Goal: Task Accomplishment & Management: Manage account settings

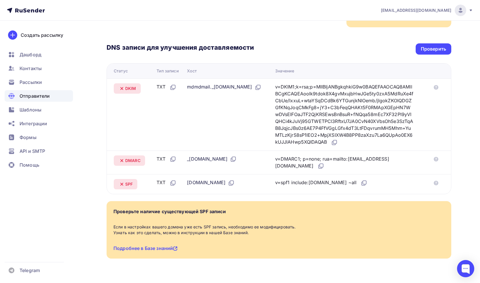
scroll to position [121, 0]
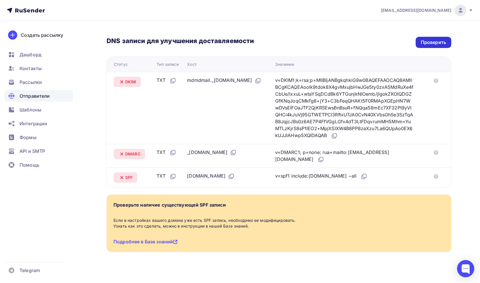
click at [430, 39] on div "Проверить" at bounding box center [433, 42] width 25 height 7
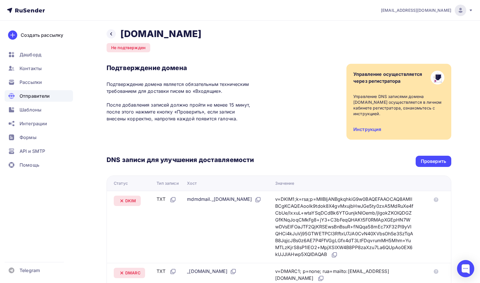
scroll to position [0, 0]
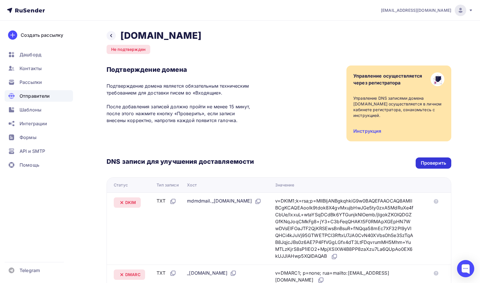
click at [426, 160] on div "Проверить" at bounding box center [433, 163] width 25 height 7
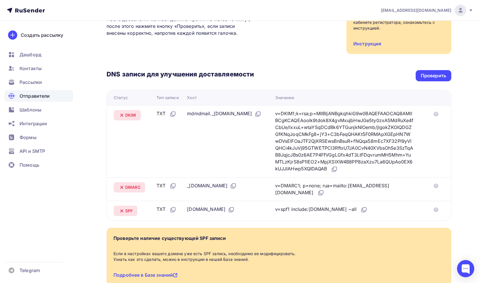
scroll to position [119, 0]
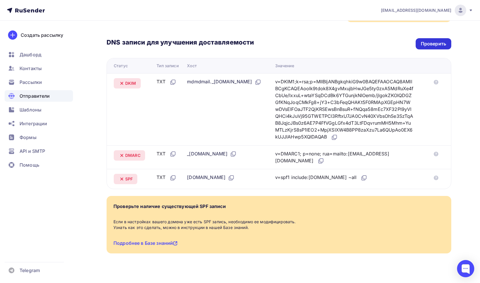
click at [436, 41] on div "Проверить" at bounding box center [433, 44] width 25 height 7
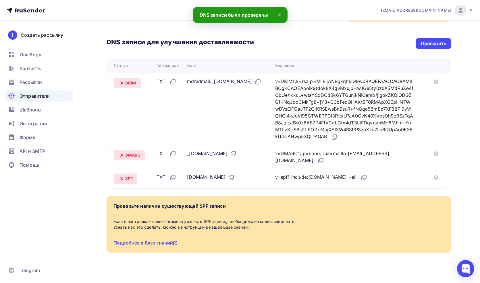
scroll to position [121, 0]
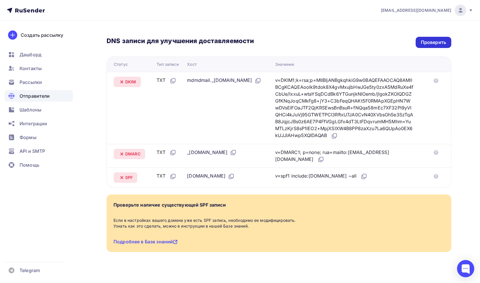
click at [427, 39] on div "Проверить" at bounding box center [433, 42] width 25 height 7
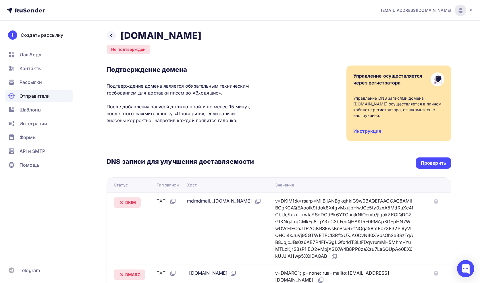
scroll to position [0, 0]
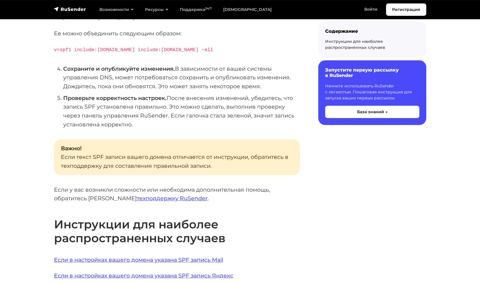
scroll to position [263, 0]
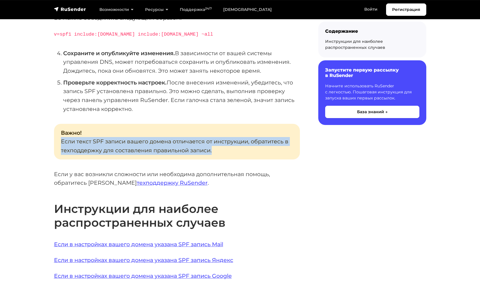
drag, startPoint x: 213, startPoint y: 142, endPoint x: 58, endPoint y: 130, distance: 155.1
click at [58, 130] on p "Важно! Если текст SPF записи вашего домена отличается от инструкции, обратитесь…" at bounding box center [177, 142] width 246 height 36
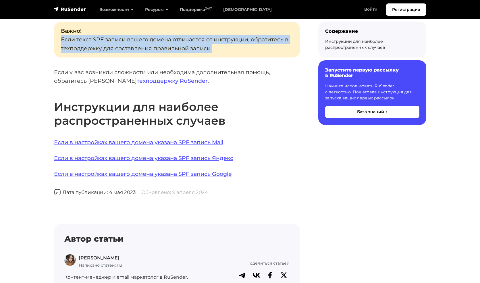
scroll to position [264, 0]
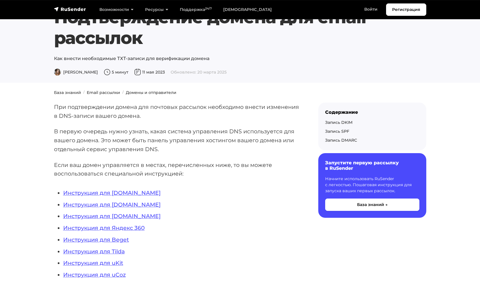
scroll to position [27, 0]
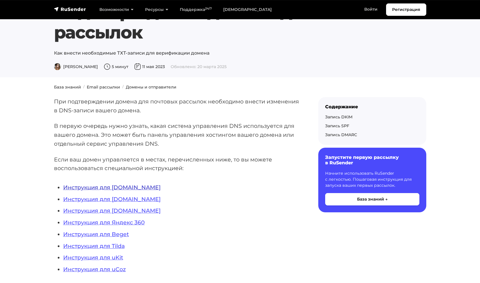
click at [130, 184] on link "Инструкция для REG.RU" at bounding box center [111, 187] width 97 height 7
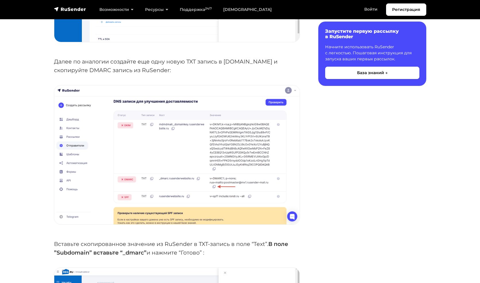
scroll to position [1372, 0]
drag, startPoint x: 123, startPoint y: 241, endPoint x: 143, endPoint y: 240, distance: 19.5
click at [143, 241] on strong "В поле ”Subdomain” вставьте “_dmarc”" at bounding box center [171, 249] width 234 height 16
copy strong "_dmarc"
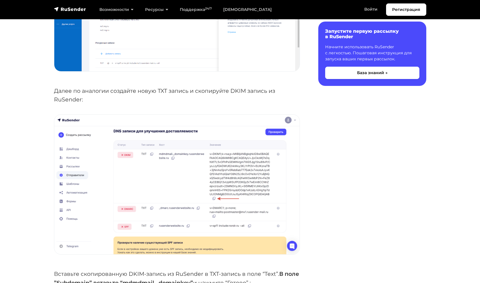
scroll to position [1695, 0]
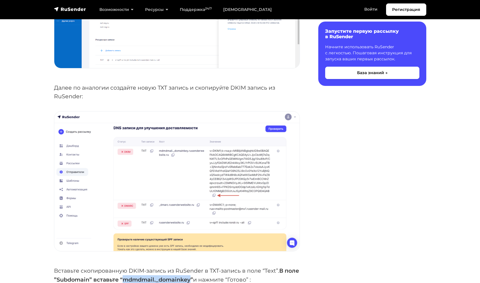
drag, startPoint x: 140, startPoint y: 268, endPoint x: 206, endPoint y: 267, distance: 65.8
click at [206, 267] on strong "В поле ”Subdomain” вставьте “mdmdmail._domainkey”" at bounding box center [176, 275] width 245 height 16
copy strong "mdmdmail._domainkey"
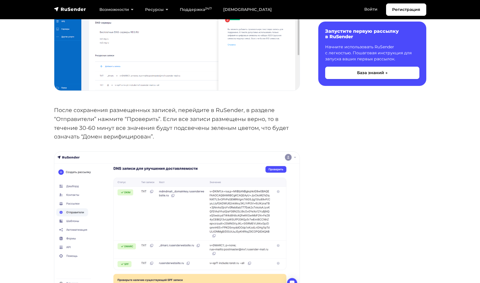
scroll to position [2025, 0]
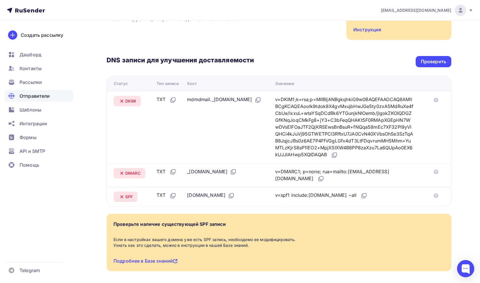
scroll to position [100, 0]
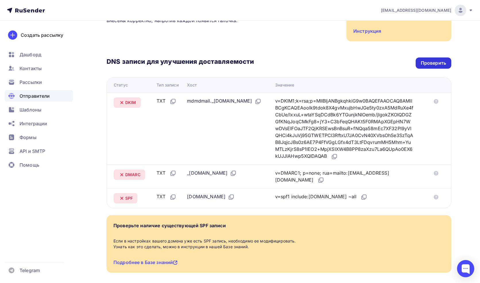
click at [427, 61] on div "Проверить" at bounding box center [434, 62] width 36 height 11
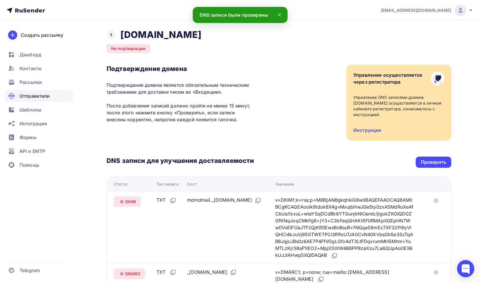
scroll to position [1, 0]
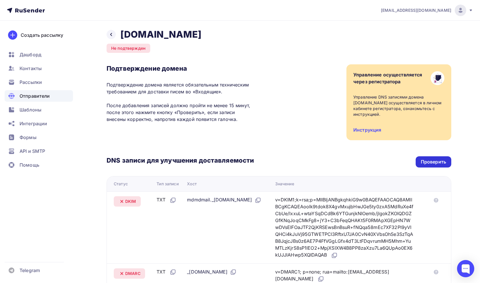
click at [441, 159] on div "Проверить" at bounding box center [433, 162] width 25 height 7
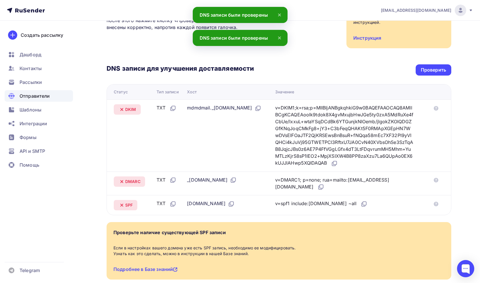
scroll to position [14, 0]
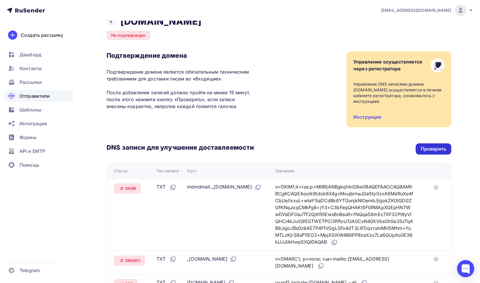
click at [436, 146] on div "Проверить" at bounding box center [433, 149] width 25 height 7
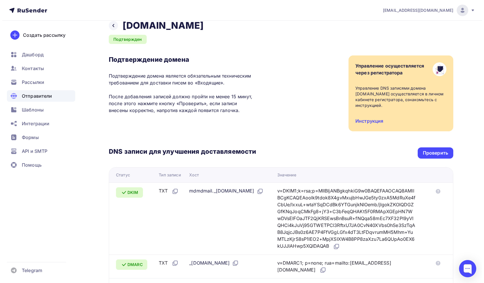
scroll to position [0, 0]
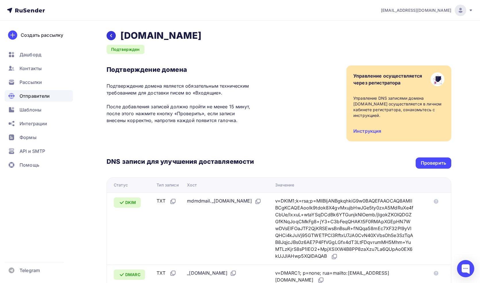
click at [110, 37] on icon at bounding box center [111, 35] width 5 height 5
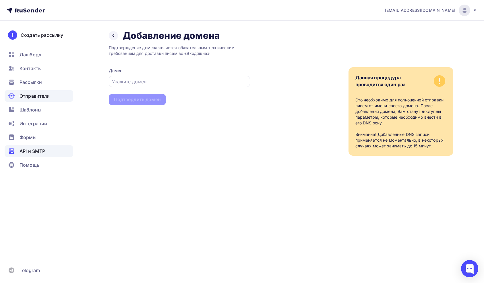
click at [38, 149] on span "API и SMTP" at bounding box center [33, 151] width 26 height 7
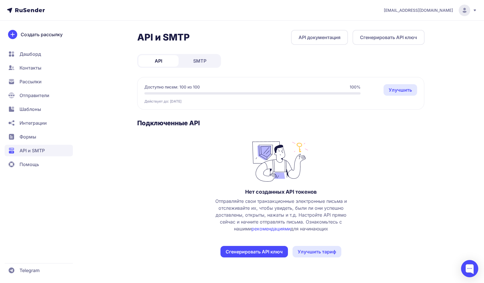
click at [237, 253] on button "Сгенерировать API ключ" at bounding box center [255, 251] width 68 height 11
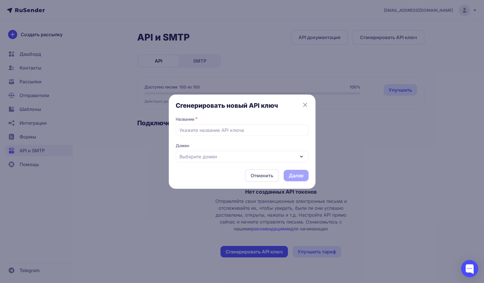
click at [207, 157] on span "Выберите домен" at bounding box center [199, 156] width 38 height 7
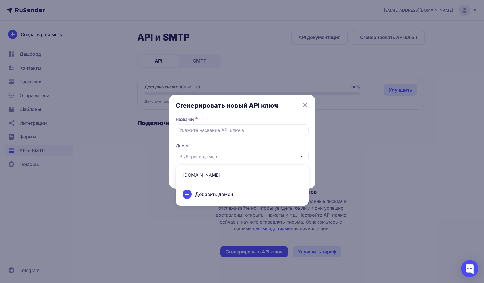
click at [203, 178] on span "litmind-ai.ru" at bounding box center [242, 175] width 126 height 14
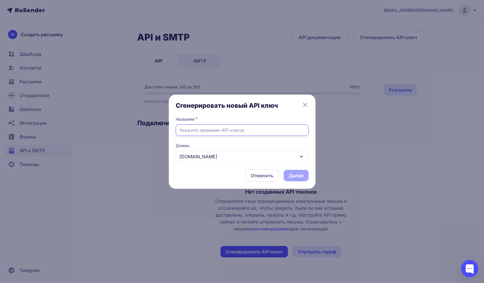
click at [212, 132] on input "text" at bounding box center [242, 129] width 133 height 11
type input "LitMind"
drag, startPoint x: 210, startPoint y: 128, endPoint x: 164, endPoint y: 122, distance: 46.7
click at [164, 122] on div "Сгенерировать новый API ключ Название * LitMind Домен litmind-ai.ru Отменить Да…" at bounding box center [242, 141] width 484 height 283
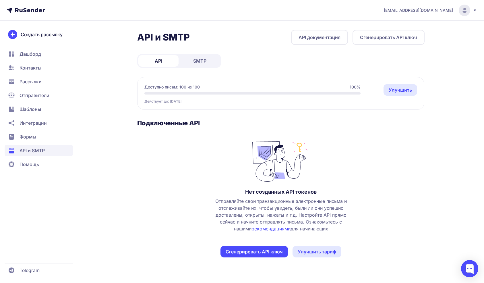
click at [248, 255] on button "Сгенерировать API ключ" at bounding box center [255, 251] width 68 height 11
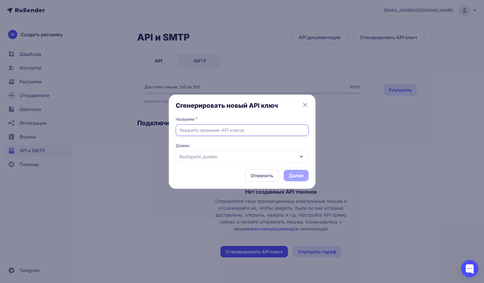
click at [203, 132] on input "text" at bounding box center [242, 129] width 133 height 11
click at [197, 161] on div "Выберите домен" at bounding box center [242, 156] width 133 height 11
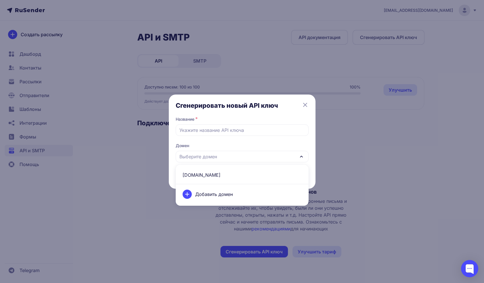
click at [204, 176] on span "[DOMAIN_NAME]" at bounding box center [242, 175] width 126 height 14
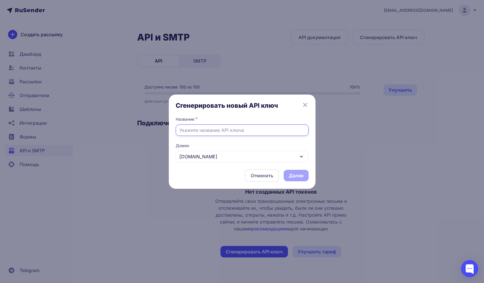
click at [204, 130] on input "text" at bounding box center [242, 129] width 133 height 11
click at [184, 130] on input "lirmid-ai" at bounding box center [242, 129] width 133 height 11
click at [189, 131] on input "litmid-ai" at bounding box center [242, 129] width 133 height 11
type input "litmind-ai"
click at [297, 177] on button "Далее" at bounding box center [296, 175] width 25 height 11
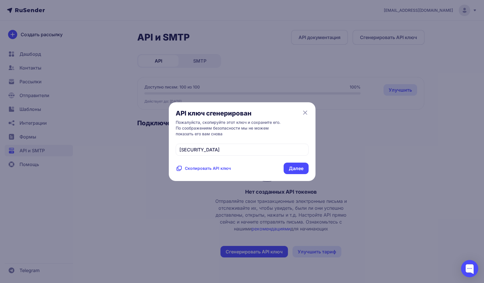
click at [195, 171] on span "Скопировать API ключ" at bounding box center [208, 169] width 46 height 6
click at [303, 174] on button "Далее" at bounding box center [296, 168] width 25 height 11
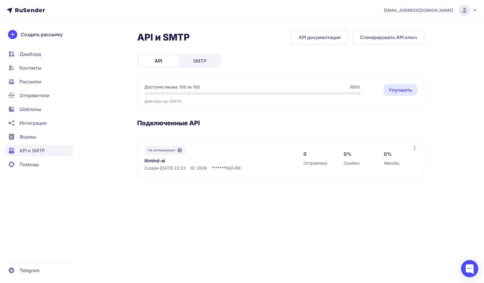
click at [414, 148] on icon at bounding box center [415, 148] width 5 height 5
click at [399, 159] on span "Переименовать" at bounding box center [392, 160] width 36 height 7
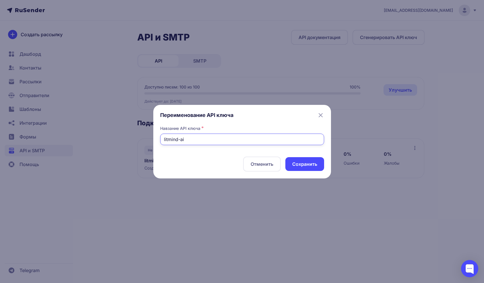
click at [197, 141] on input "litmind-ai" at bounding box center [242, 139] width 164 height 11
type input "litmind-ai.ru"
click at [311, 165] on button "Cохранить" at bounding box center [305, 164] width 39 height 14
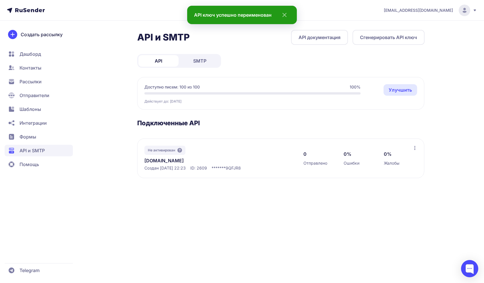
click at [287, 206] on div "art.kushik@gmail.com API и SMTP API документация Сгенерировать API ключ API SMT…" at bounding box center [242, 141] width 484 height 283
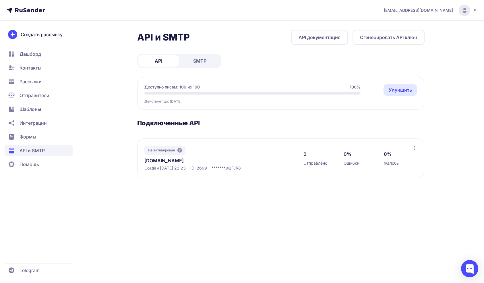
click at [416, 147] on icon at bounding box center [415, 148] width 5 height 5
click at [302, 118] on div "API и SMTP API документация Сгенерировать API ключ API SMTP Доступно писем: 100…" at bounding box center [281, 111] width 288 height 162
click at [150, 163] on link "[DOMAIN_NAME]" at bounding box center [204, 160] width 118 height 7
click at [472, 271] on div at bounding box center [469, 268] width 17 height 17
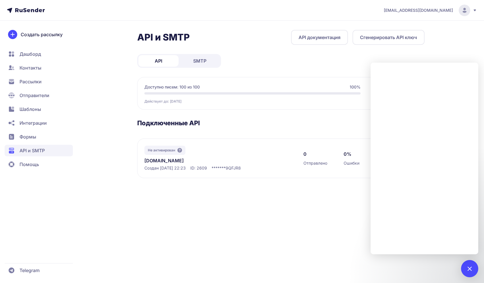
click at [339, 238] on div "art.kushik@gmail.com API и SMTP API документация Сгенерировать API ключ API SMT…" at bounding box center [242, 141] width 484 height 283
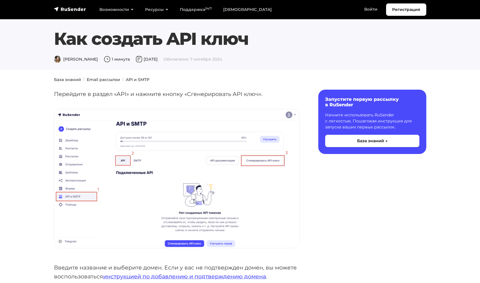
scroll to position [503, 0]
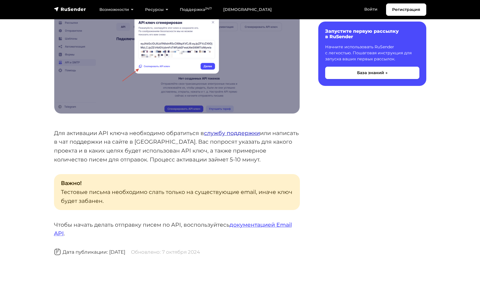
click at [251, 134] on link "службу поддержки" at bounding box center [232, 133] width 56 height 7
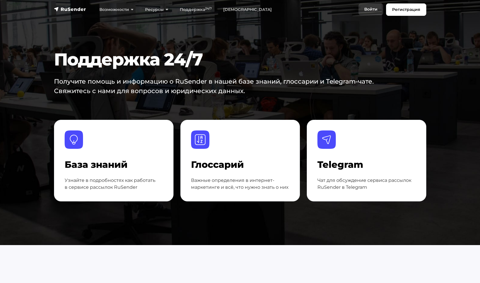
click at [367, 11] on link "Войти" at bounding box center [371, 9] width 25 height 12
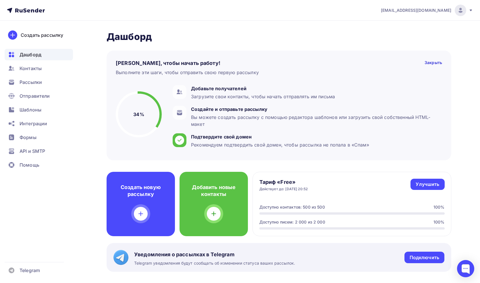
click at [473, 10] on nav "art.kushik@gmail.com Аккаунт Тарифы Выйти Создать рассылку Дашборд Контакты Рас…" at bounding box center [240, 10] width 480 height 21
click at [472, 9] on icon at bounding box center [471, 10] width 2 height 2
click at [248, 24] on div "Дашборд Дашборд Пару шагов, чтобы начать работу! Закрыть Выполните эти шаги, чт…" at bounding box center [240, 284] width 471 height 527
click at [56, 153] on div "API и SMTP" at bounding box center [39, 150] width 68 height 11
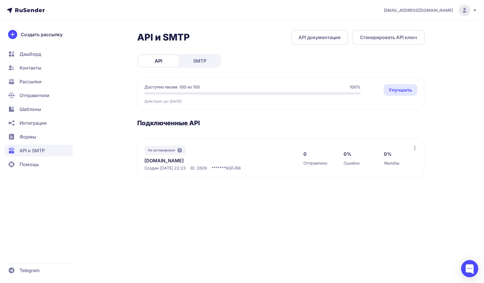
click at [415, 147] on icon at bounding box center [415, 148] width 5 height 5
click at [411, 130] on section "Подключенные API Не активирован [DOMAIN_NAME] Создан [DATE] 22:23 ID: 2609 ****…" at bounding box center [281, 148] width 288 height 59
click at [197, 67] on div "API SMTP" at bounding box center [179, 61] width 84 height 14
click at [198, 61] on span "SMTP" at bounding box center [199, 60] width 13 height 7
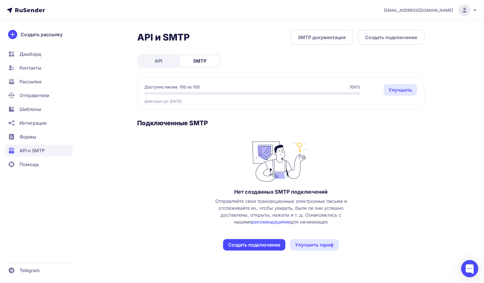
click at [248, 245] on button "Создать подключение" at bounding box center [254, 244] width 62 height 11
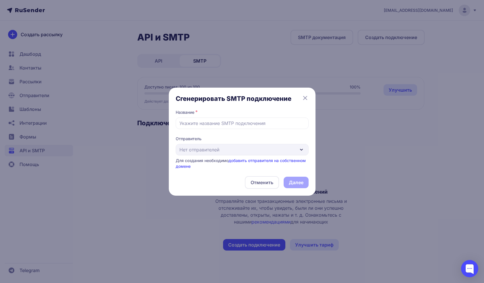
click at [241, 153] on div "Отправитель Нет отправителей Для создания необходимо добавить отправителя на со…" at bounding box center [242, 152] width 133 height 33
click at [280, 125] on input "text" at bounding box center [242, 123] width 133 height 11
click at [263, 162] on link "добавить отправителя на собственном домене" at bounding box center [241, 163] width 130 height 11
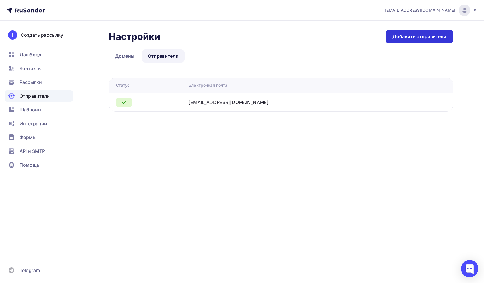
click at [418, 35] on div "Добавить отправителя" at bounding box center [420, 36] width 54 height 7
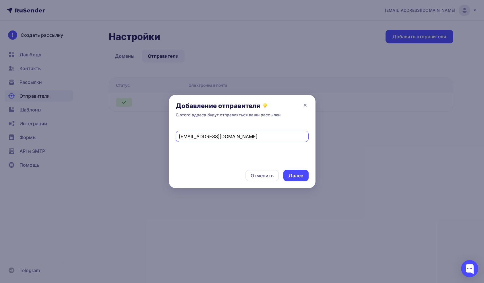
click at [205, 136] on input "info@litmin-ai.ru" at bounding box center [242, 136] width 126 height 7
click at [203, 136] on input "info@litmin-ai.ru" at bounding box center [242, 136] width 126 height 7
type input "info@litmind-ai.ru"
click at [297, 176] on div "Далее" at bounding box center [296, 175] width 15 height 7
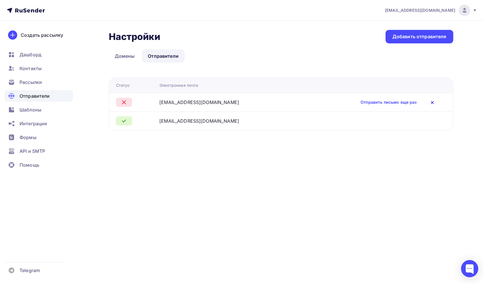
click at [429, 103] on icon at bounding box center [432, 102] width 7 height 7
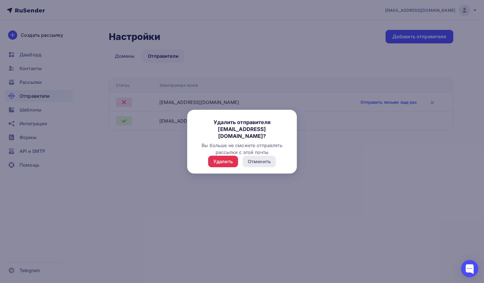
click at [270, 161] on div "Отменить" at bounding box center [259, 161] width 23 height 7
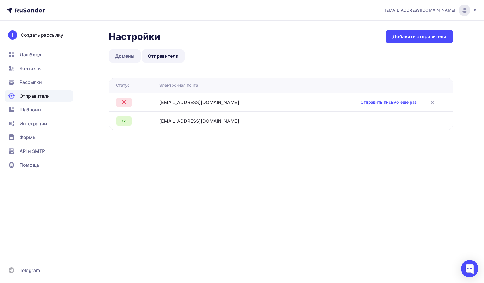
click at [122, 58] on link "Домены" at bounding box center [125, 55] width 32 height 13
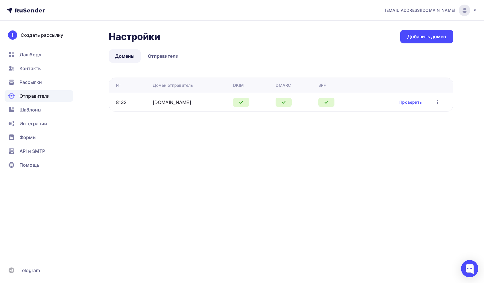
click at [440, 102] on icon "button" at bounding box center [438, 102] width 7 height 7
click at [292, 45] on div "Настройки Настройки Добавить домен Домены Отправители Домены Отправители № Доме…" at bounding box center [281, 71] width 345 height 82
click at [159, 58] on link "Отправители" at bounding box center [163, 55] width 43 height 13
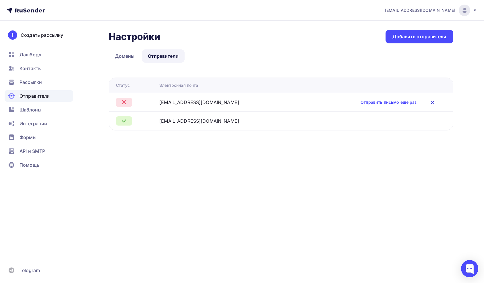
click at [429, 100] on icon at bounding box center [432, 102] width 7 height 7
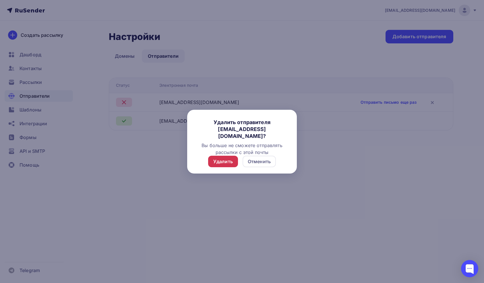
click at [224, 162] on div "Удалить" at bounding box center [224, 161] width 20 height 7
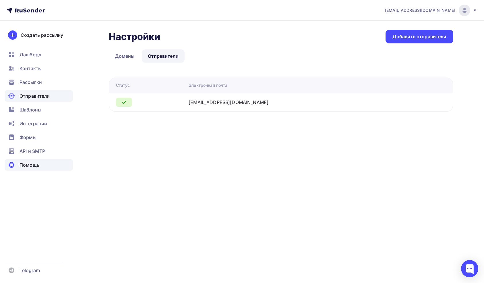
click at [36, 165] on span "Помощь" at bounding box center [30, 164] width 20 height 7
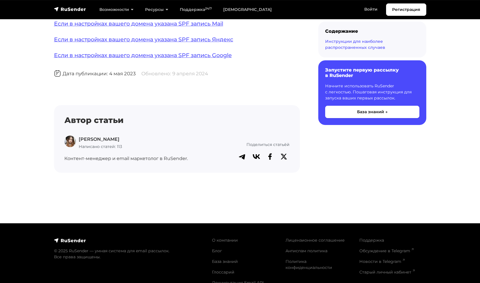
scroll to position [488, 0]
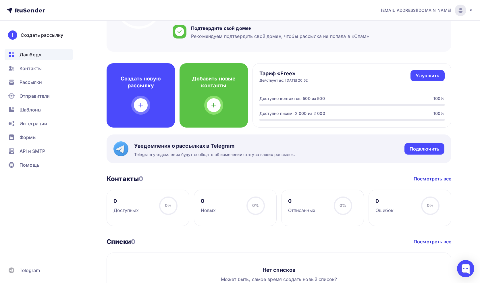
scroll to position [130, 0]
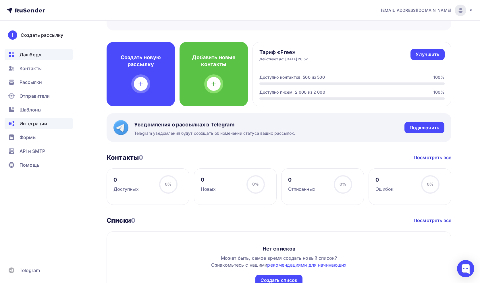
click at [52, 128] on div "Интеграции" at bounding box center [39, 123] width 68 height 11
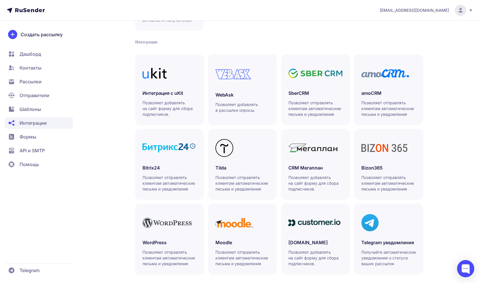
scroll to position [112, 0]
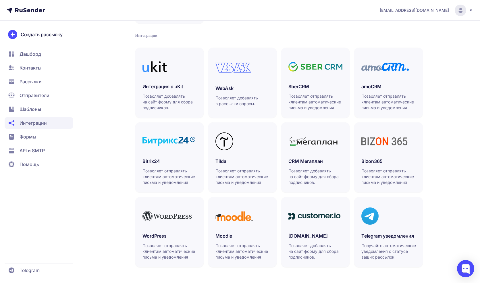
click at [29, 151] on span "API и SMTP" at bounding box center [32, 150] width 25 height 7
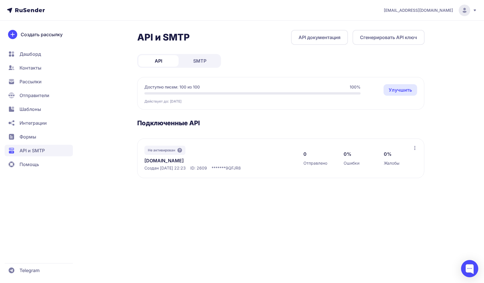
click at [151, 162] on link "[DOMAIN_NAME]" at bounding box center [204, 160] width 118 height 7
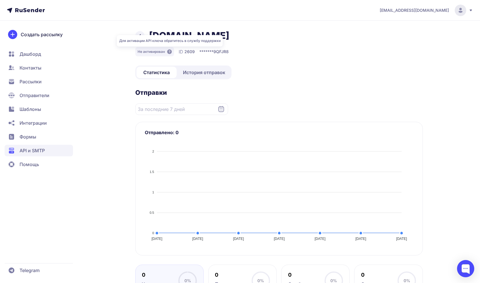
click at [171, 51] on icon at bounding box center [169, 51] width 5 height 5
click at [467, 270] on div at bounding box center [465, 268] width 17 height 17
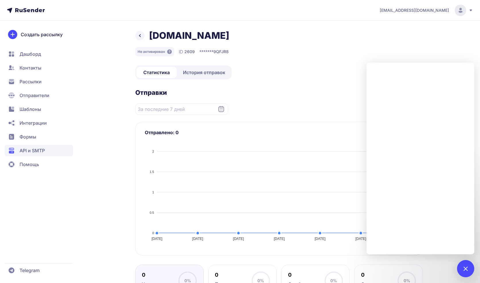
click at [424, 25] on div "[EMAIL_ADDRESS][DOMAIN_NAME] [DOMAIN_NAME] Не активирован ID 2609 ******* 9QFJR…" at bounding box center [240, 223] width 480 height 446
